Goal: Information Seeking & Learning: Learn about a topic

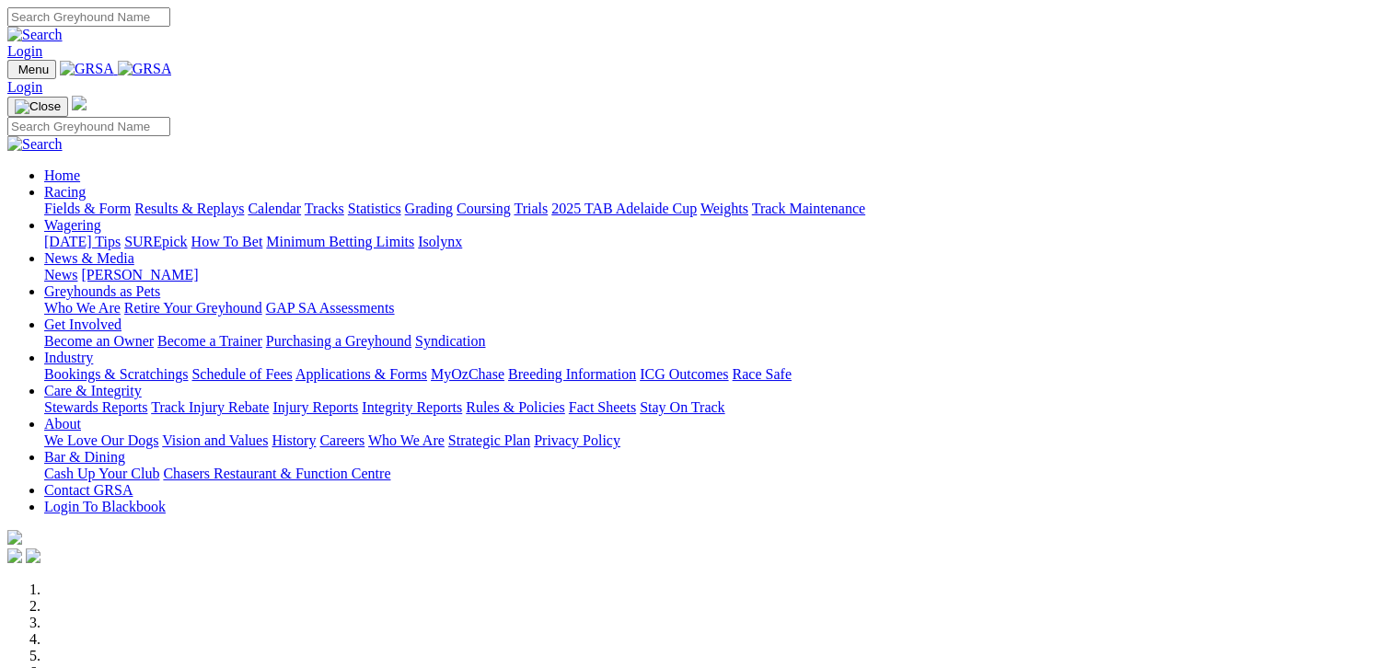
click at [96, 201] on link "Fields & Form" at bounding box center [87, 209] width 87 height 16
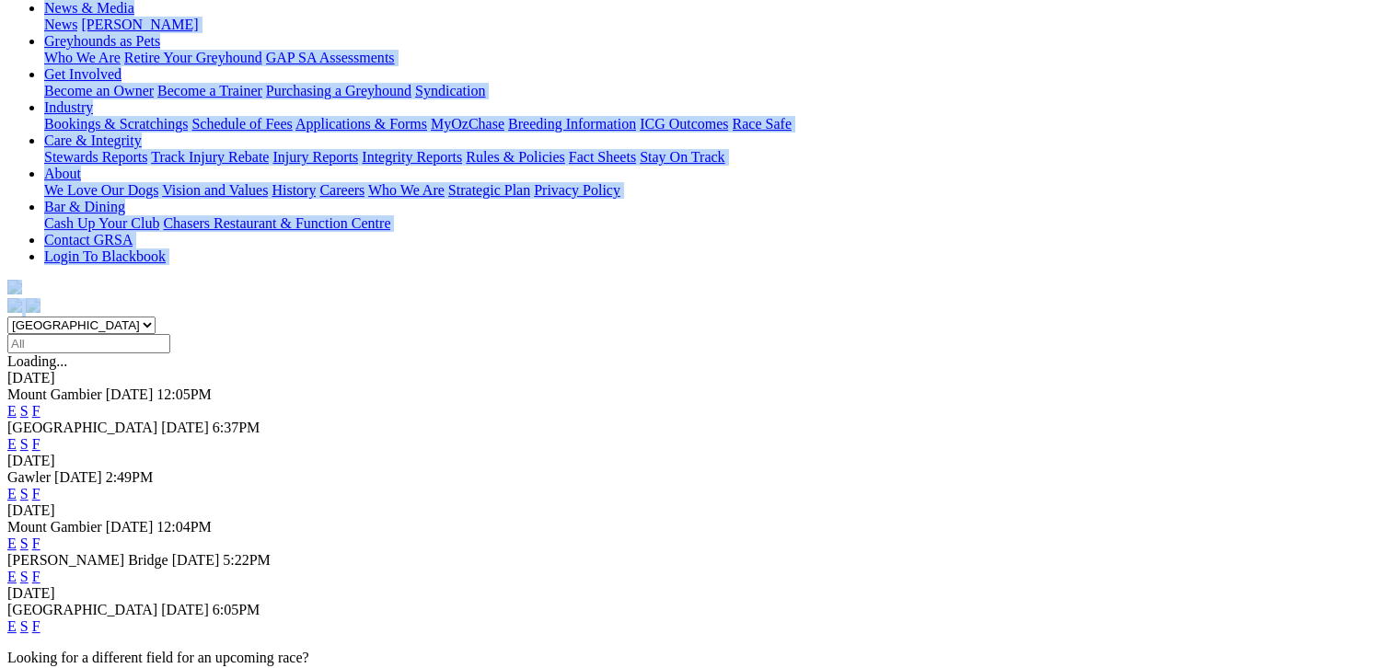
scroll to position [322, 0]
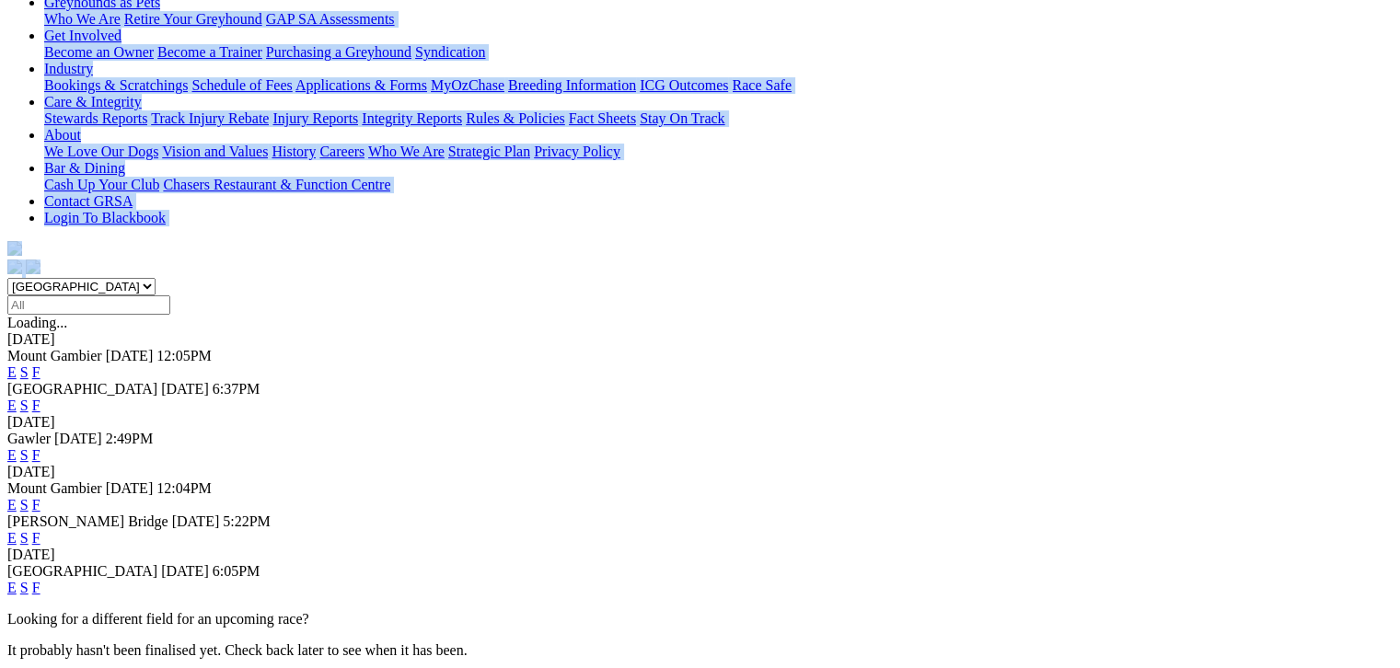
click at [40, 580] on link "F" at bounding box center [36, 588] width 8 height 16
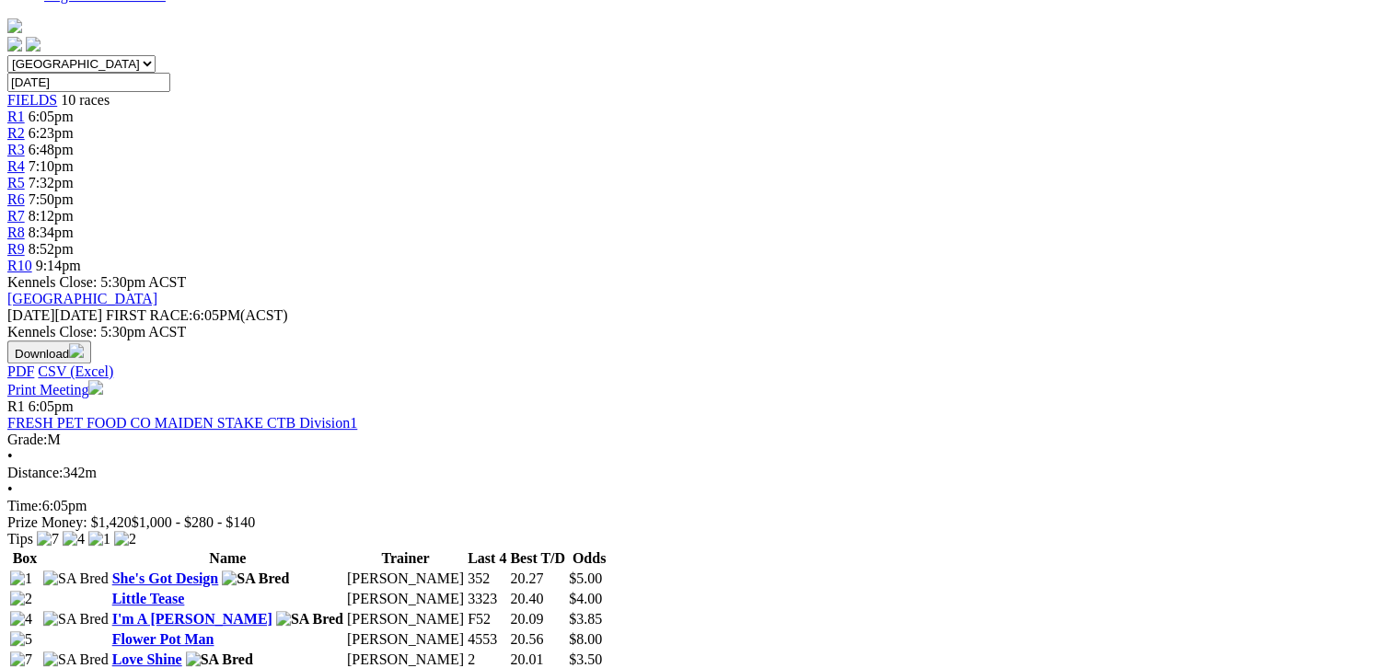
scroll to position [552, 0]
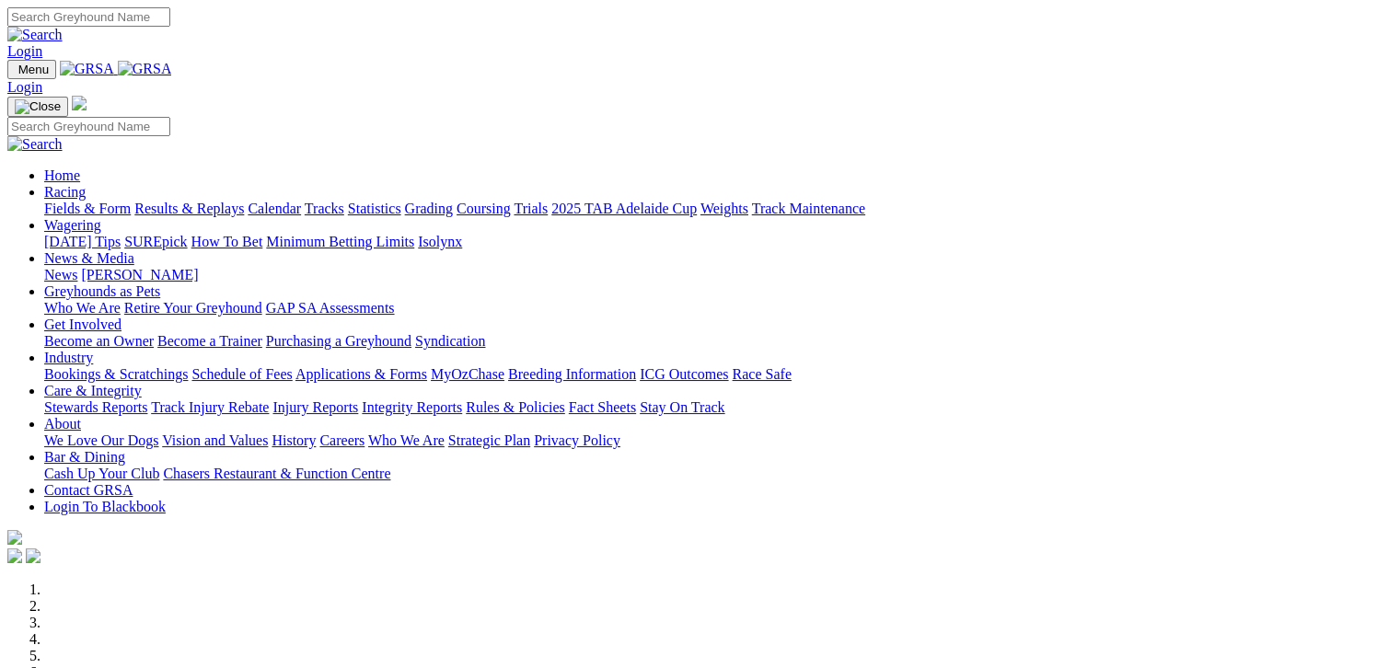
click at [44, 201] on link "Fields & Form" at bounding box center [87, 209] width 87 height 16
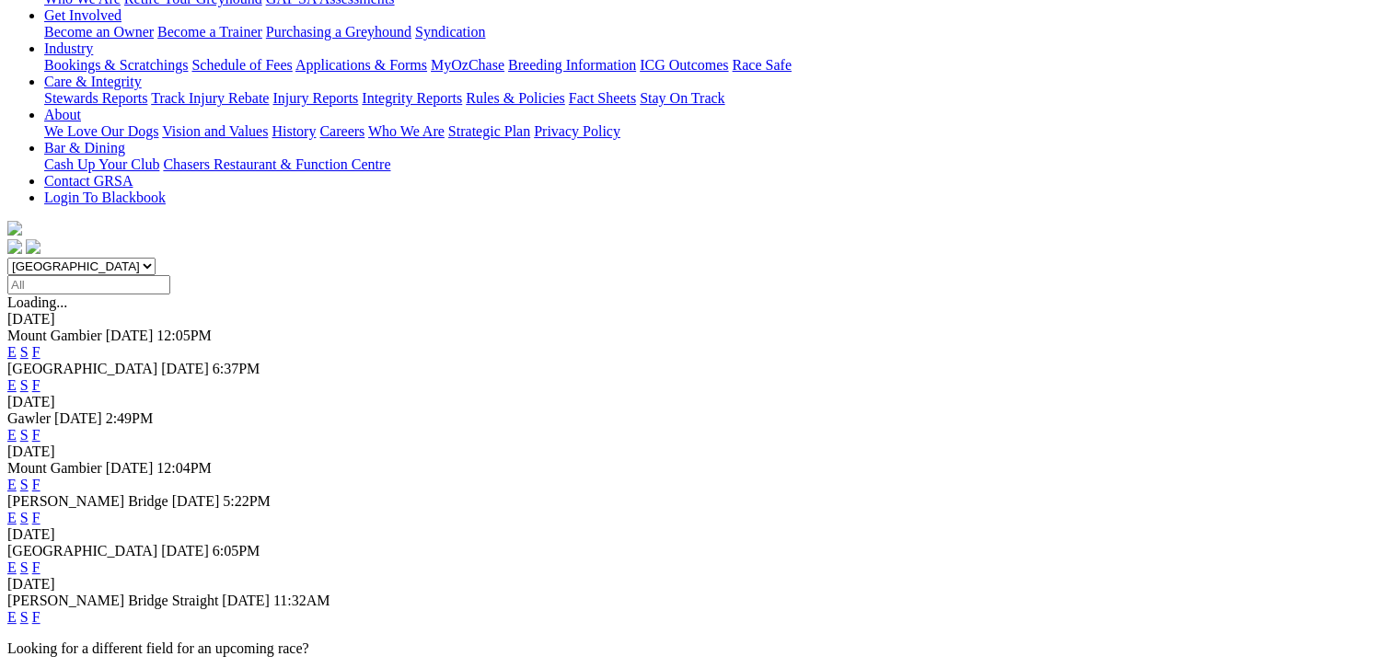
scroll to position [345, 0]
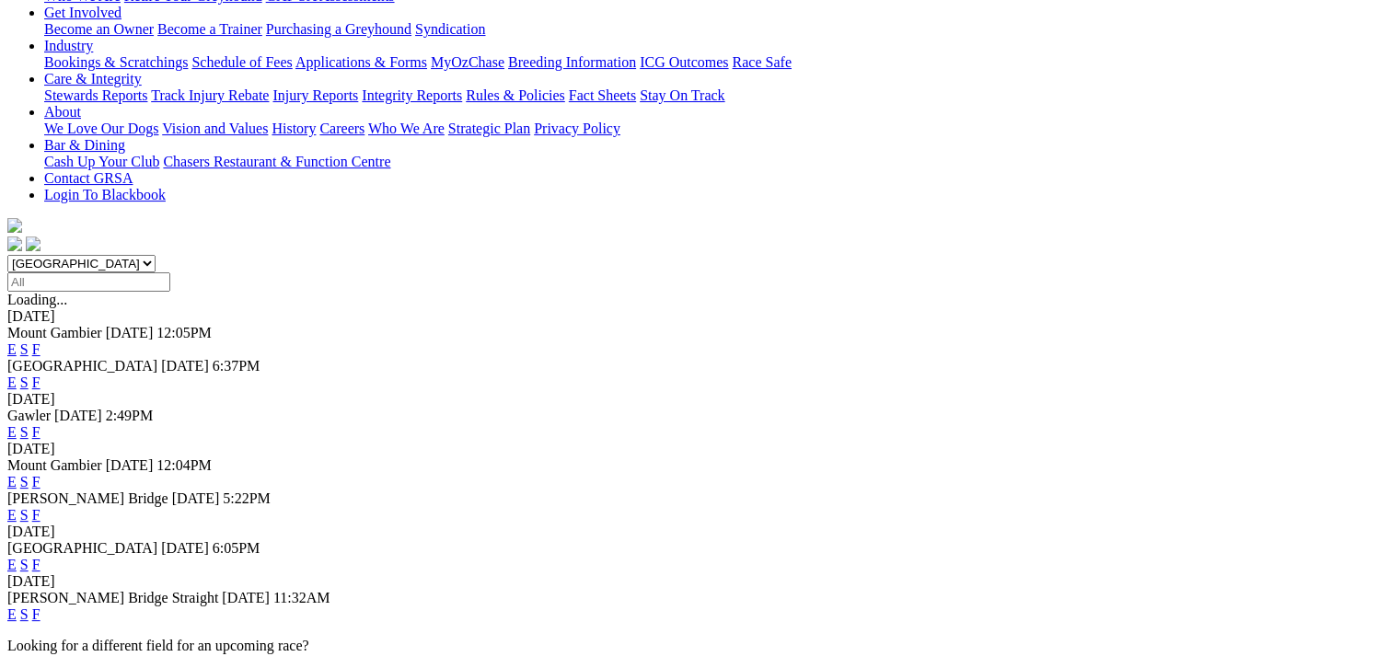
click at [40, 607] on link "F" at bounding box center [36, 615] width 8 height 16
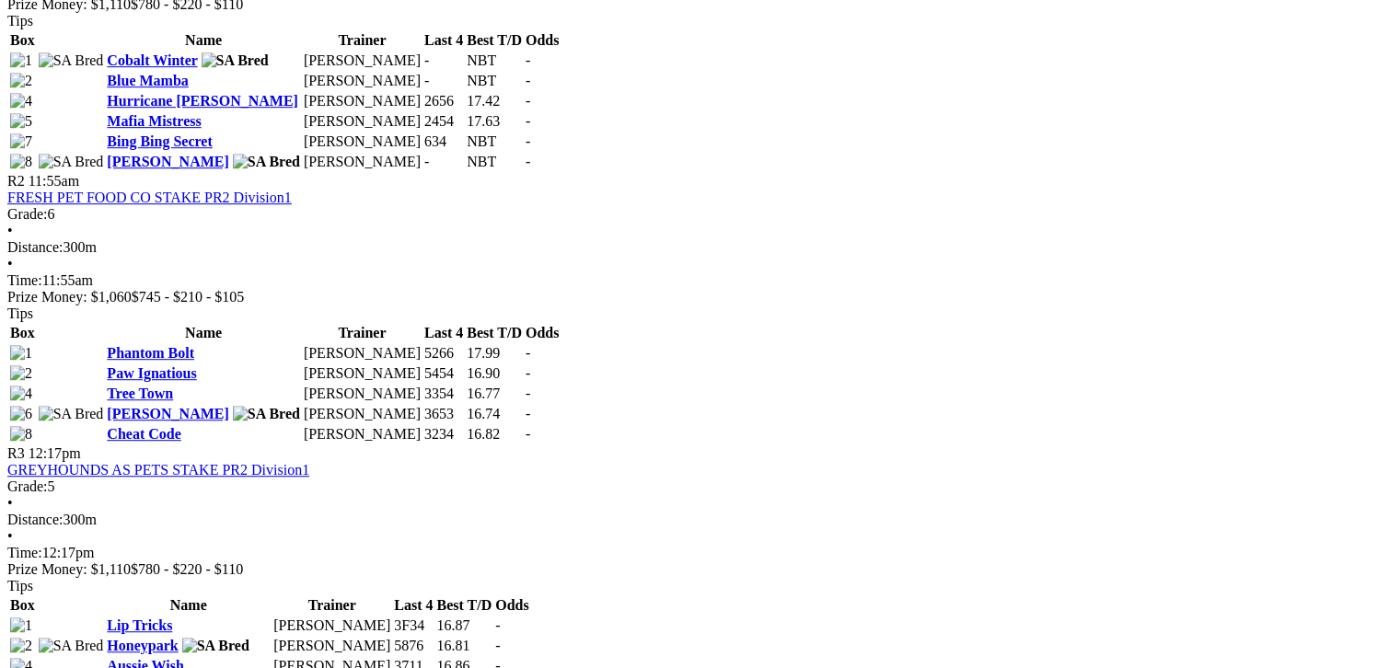
scroll to position [1012, 0]
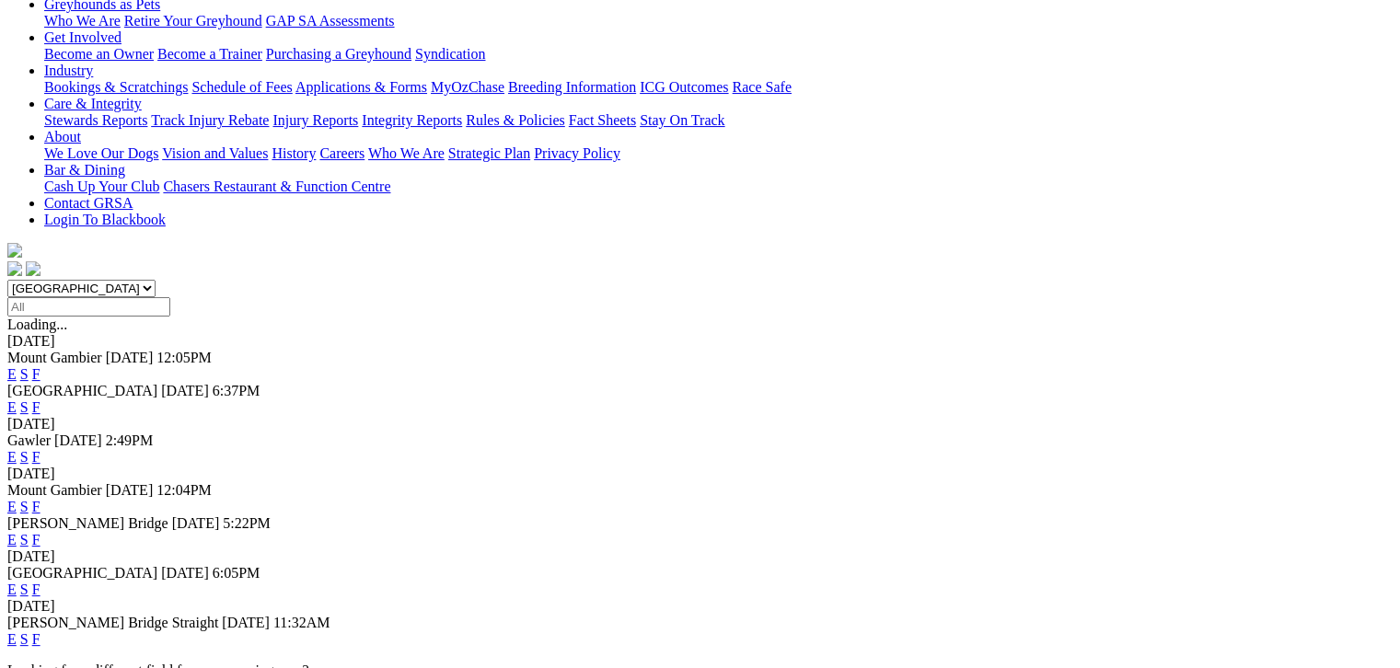
scroll to position [322, 0]
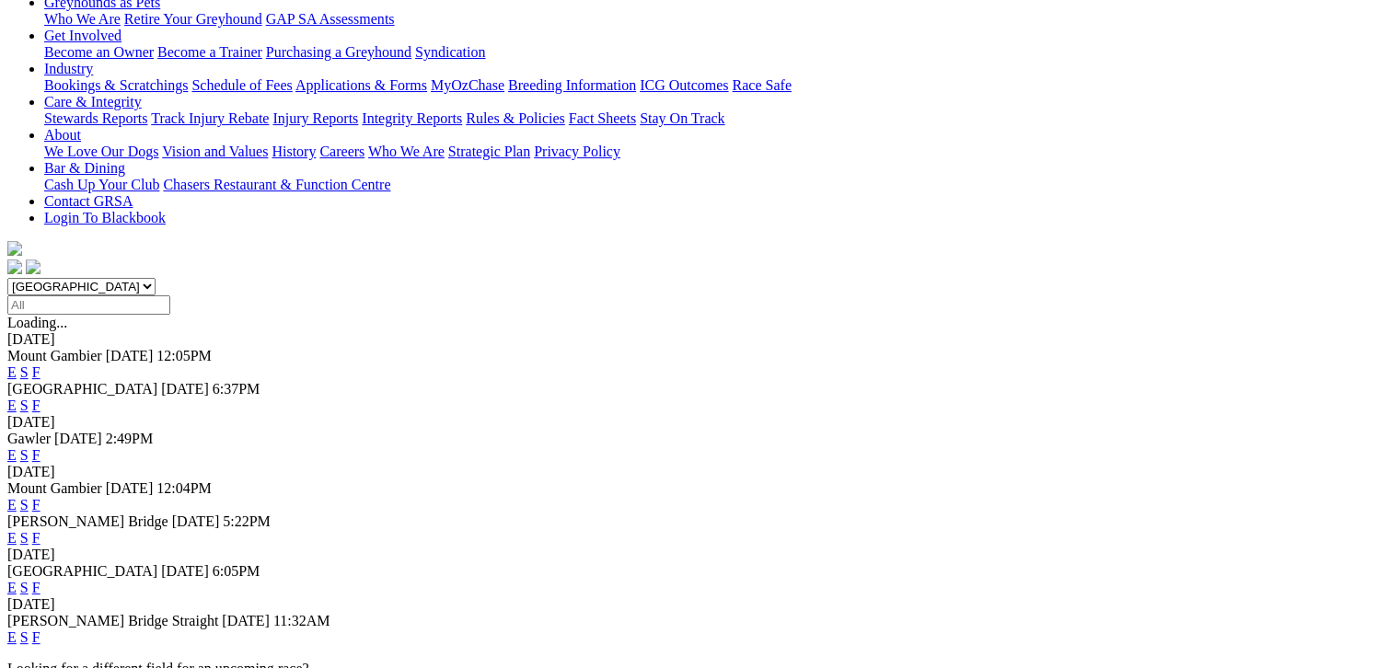
click at [40, 530] on link "F" at bounding box center [36, 538] width 8 height 16
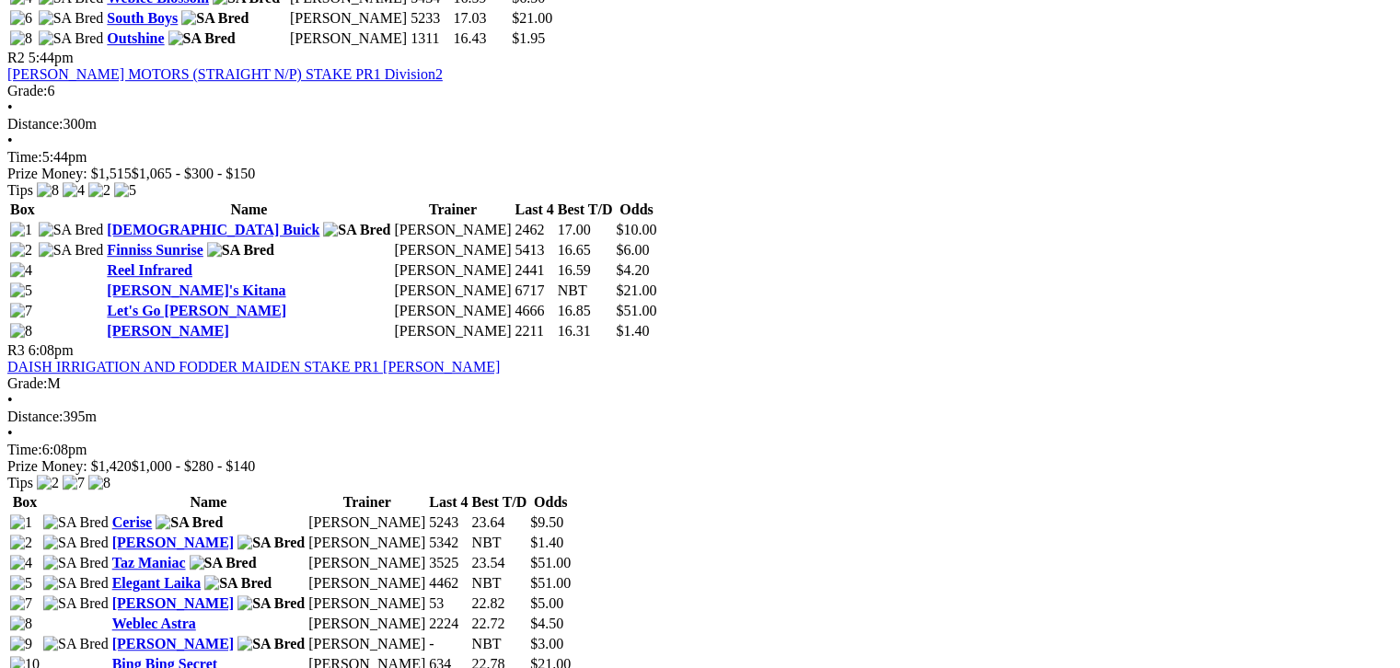
scroll to position [1104, 0]
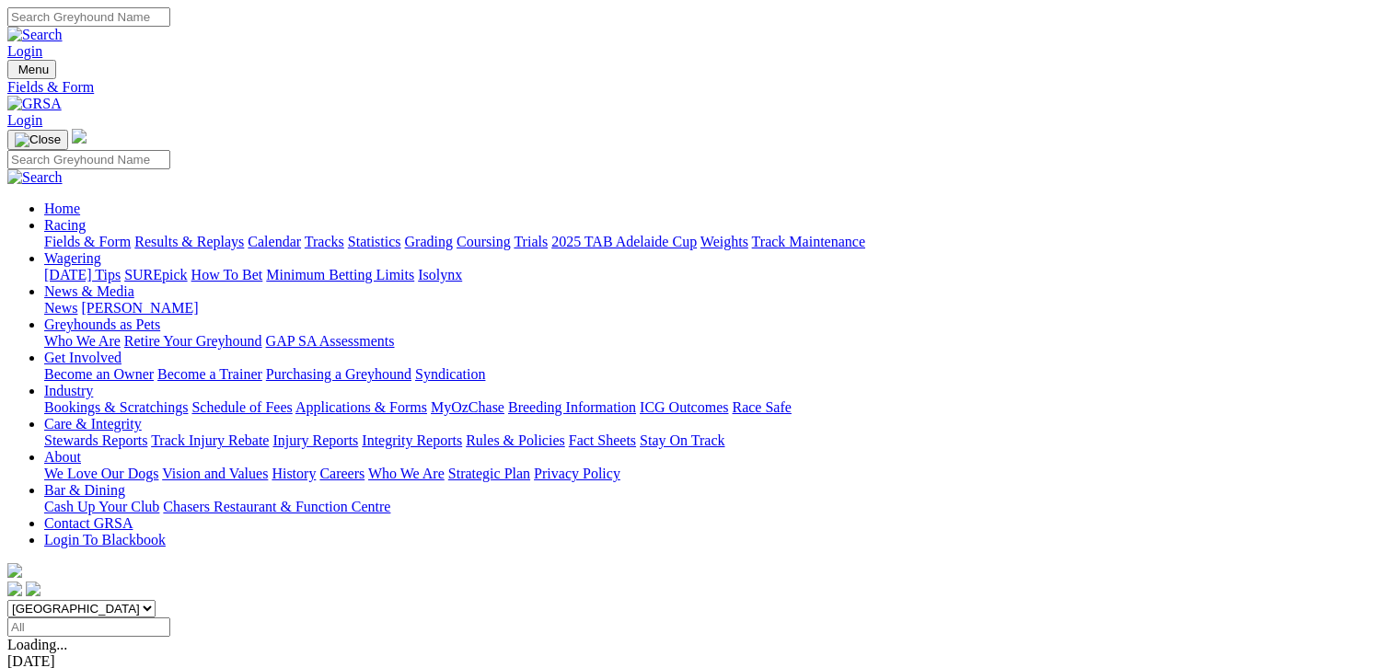
scroll to position [390, 0]
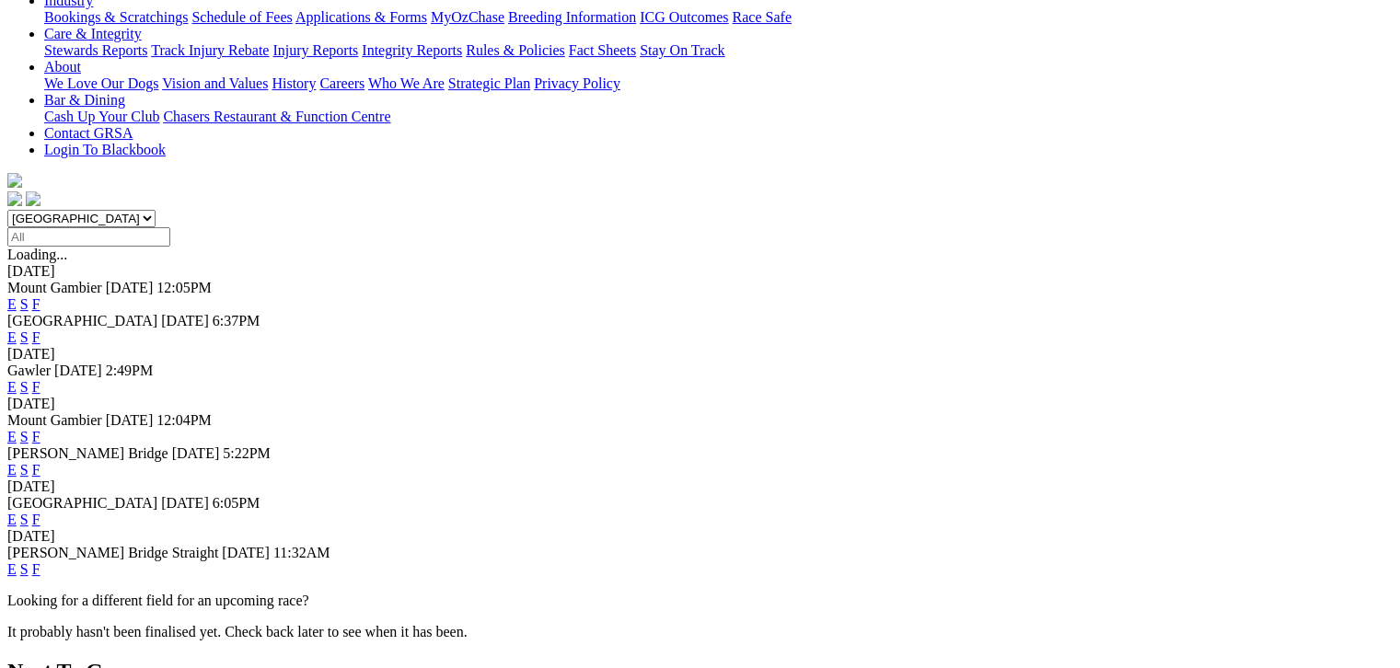
click at [40, 512] on link "F" at bounding box center [36, 520] width 8 height 16
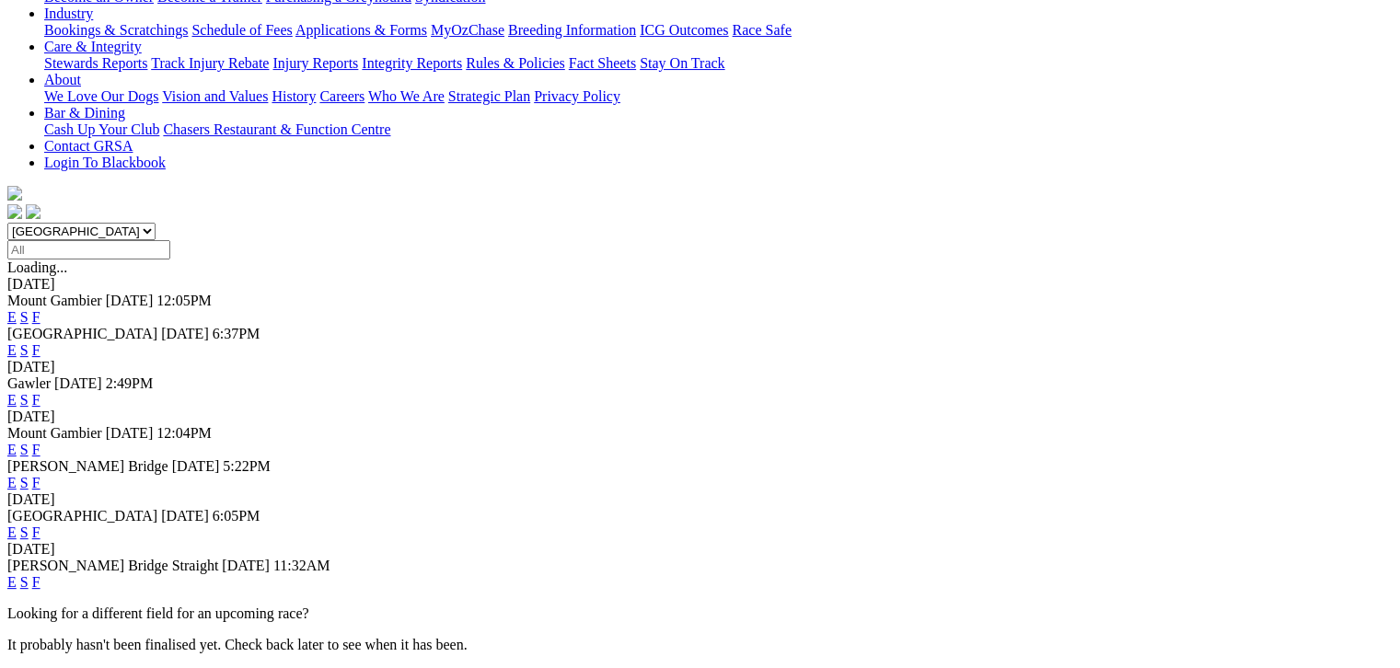
scroll to position [390, 0]
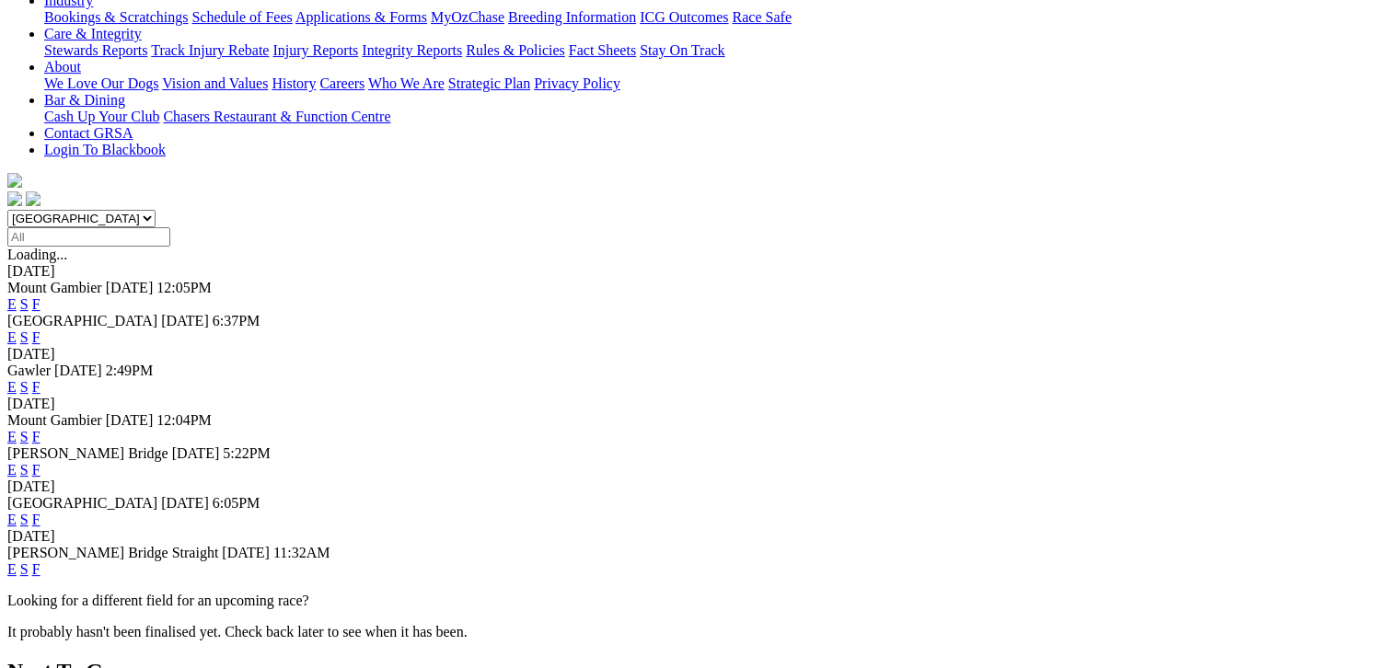
click at [40, 429] on link "F" at bounding box center [36, 437] width 8 height 16
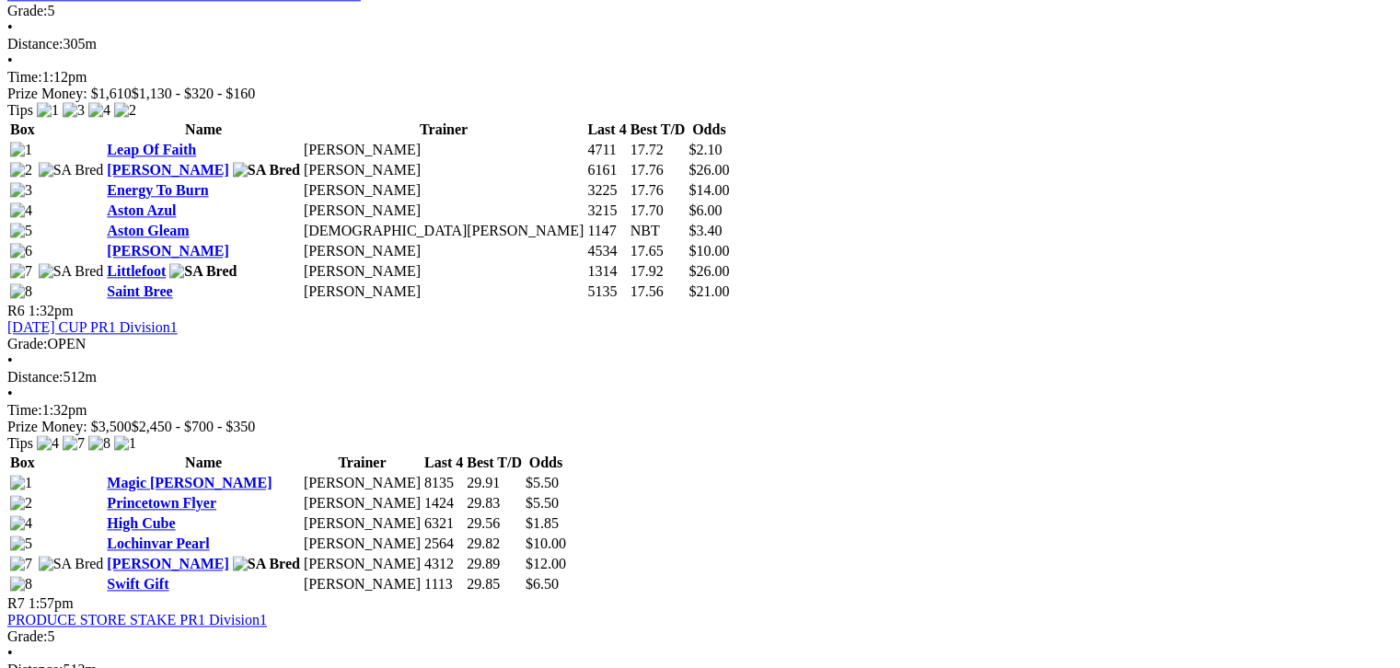
scroll to position [2117, 0]
